Goal: Information Seeking & Learning: Check status

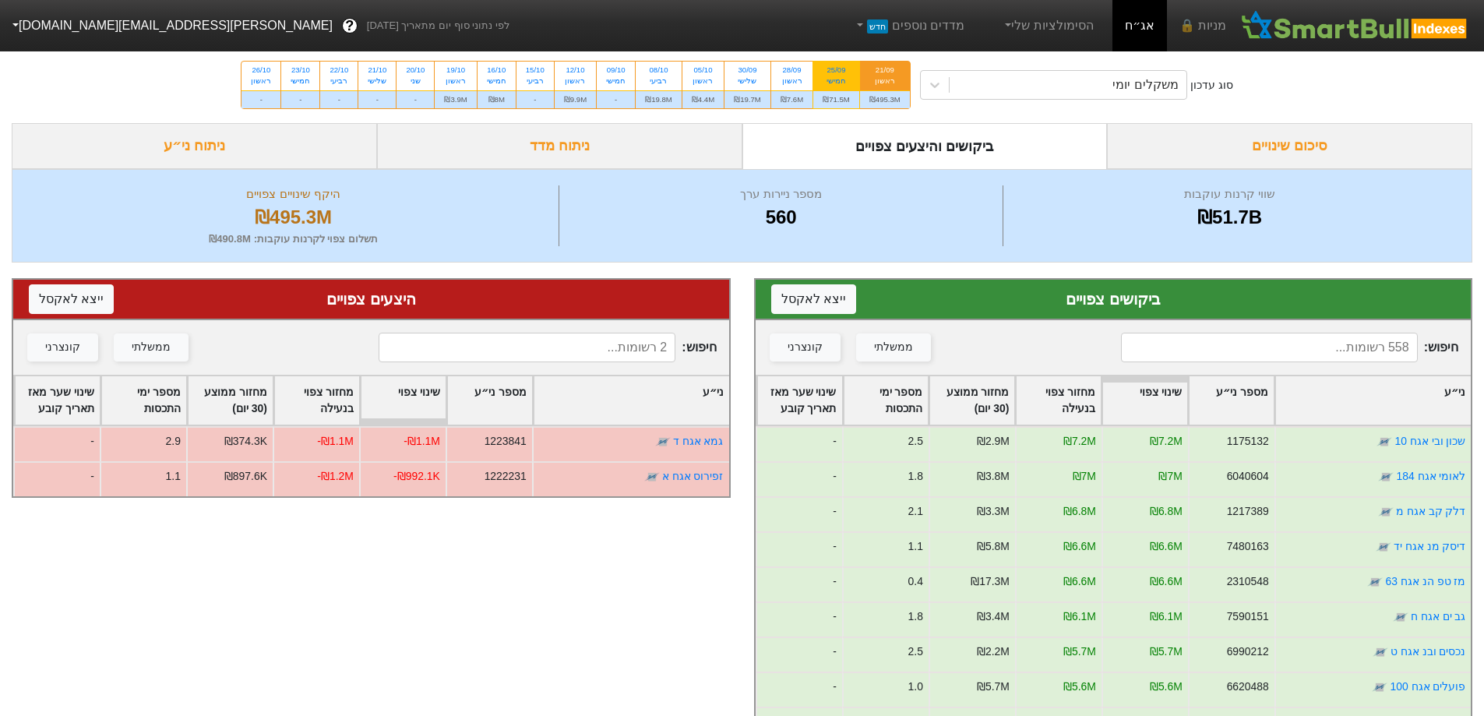
click at [837, 69] on div "25/09" at bounding box center [835, 70] width 27 height 11
click at [836, 69] on input "25/09 חמישי ₪71.5M" at bounding box center [831, 67] width 10 height 10
radio input "true"
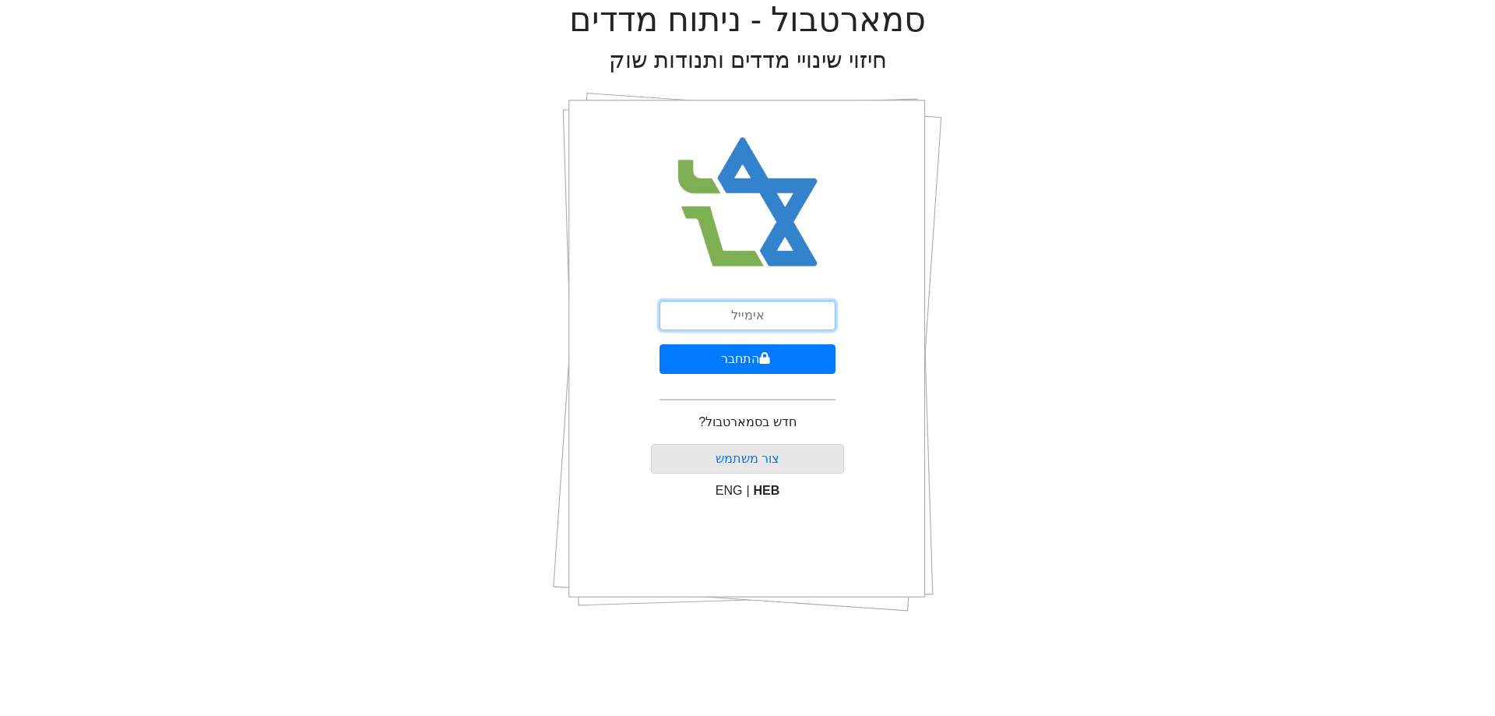
click at [761, 325] on input "email" at bounding box center [748, 316] width 176 height 30
type input "[PERSON_NAME][EMAIL_ADDRESS][DOMAIN_NAME]"
click at [763, 358] on icon "submit" at bounding box center [765, 358] width 10 height 12
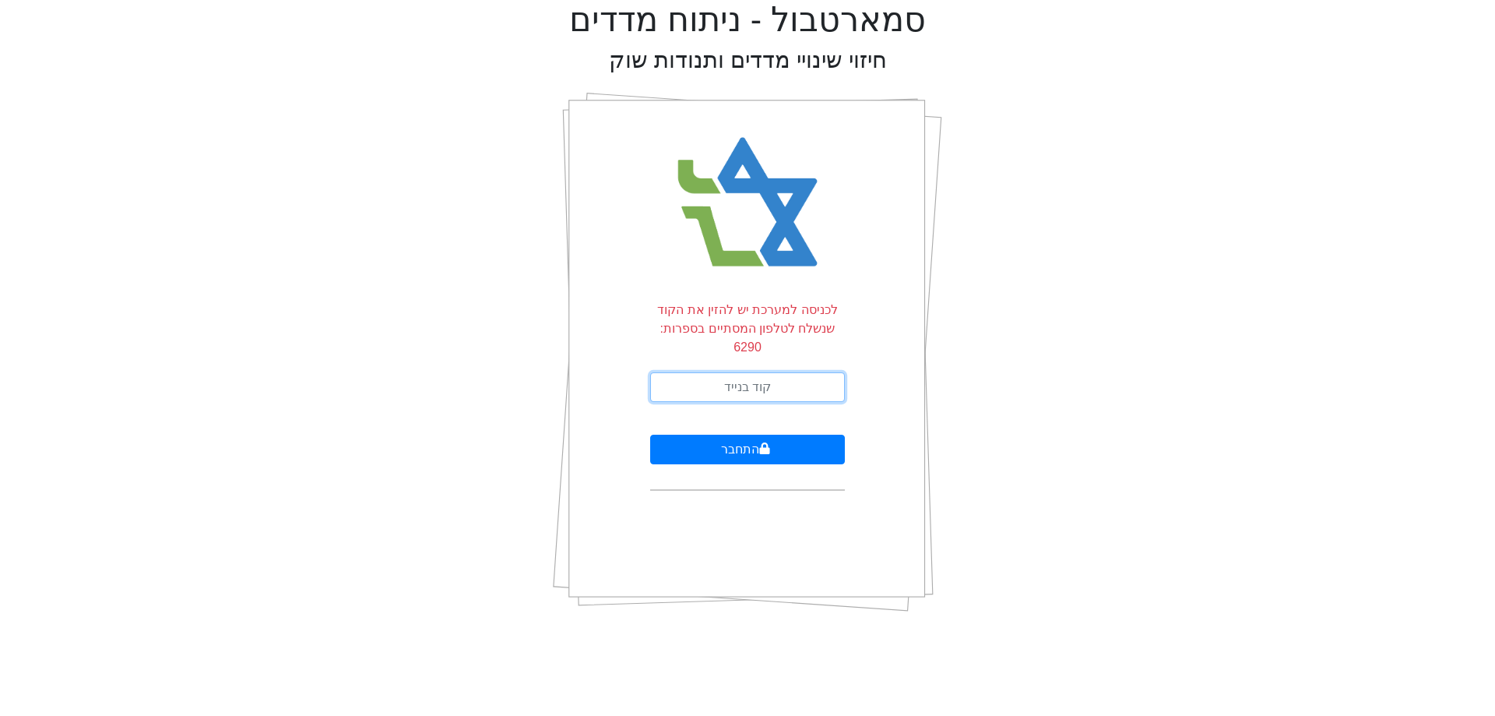
click at [754, 372] on input "text" at bounding box center [747, 387] width 195 height 30
type input "214407"
click at [748, 435] on button "התחבר" at bounding box center [747, 450] width 195 height 30
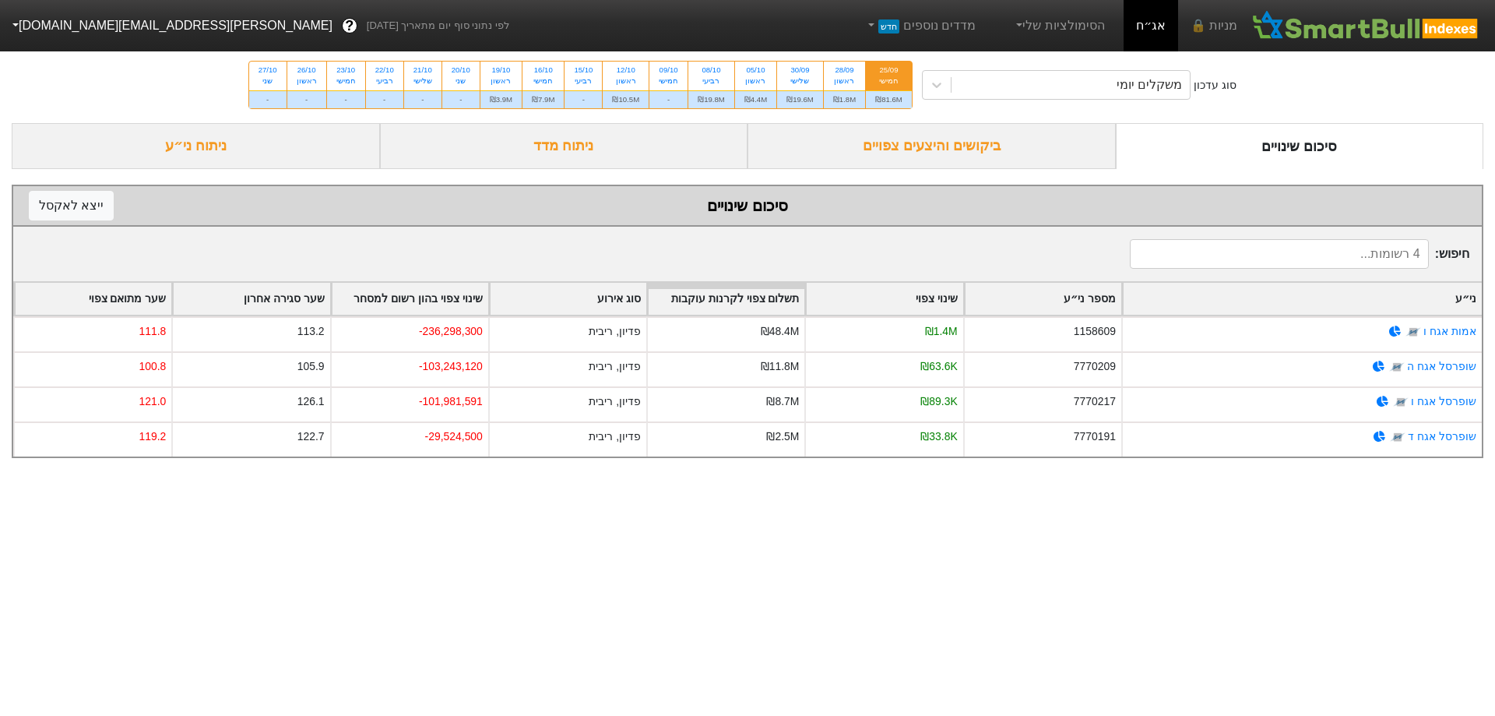
click at [937, 140] on div "ביקושים והיצעים צפויים" at bounding box center [932, 146] width 368 height 46
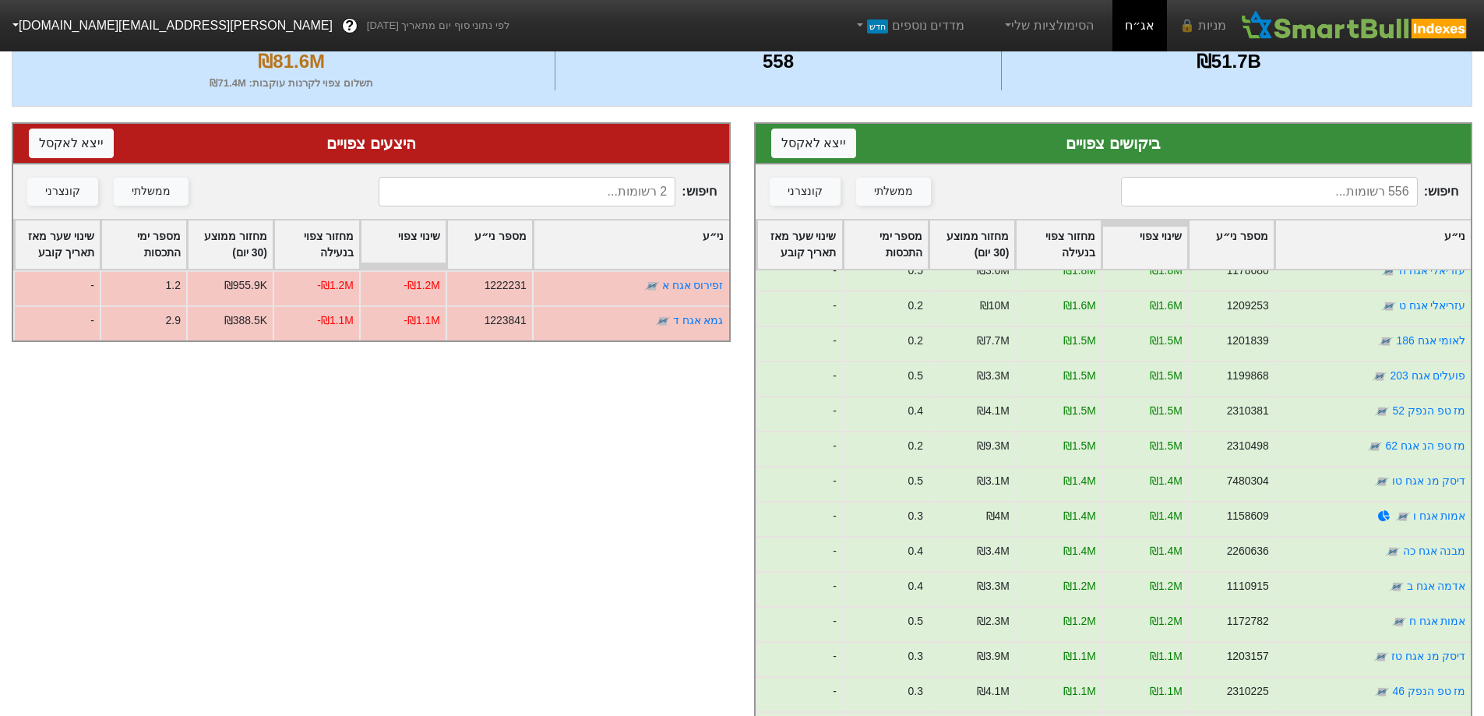
scroll to position [156, 0]
